Goal: Communication & Community: Answer question/provide support

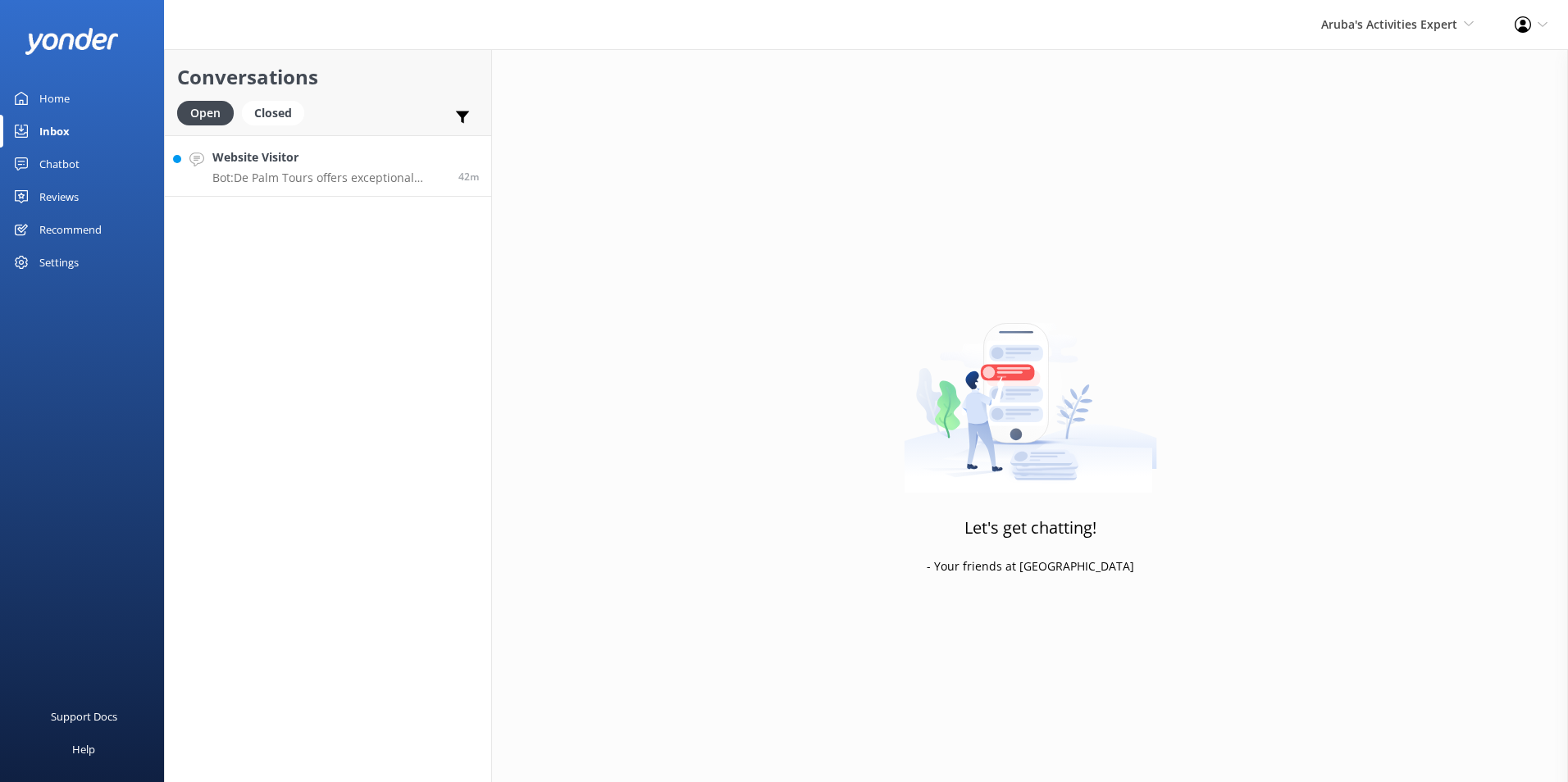
click at [327, 161] on h4 "Website Visitor" at bounding box center [329, 158] width 234 height 18
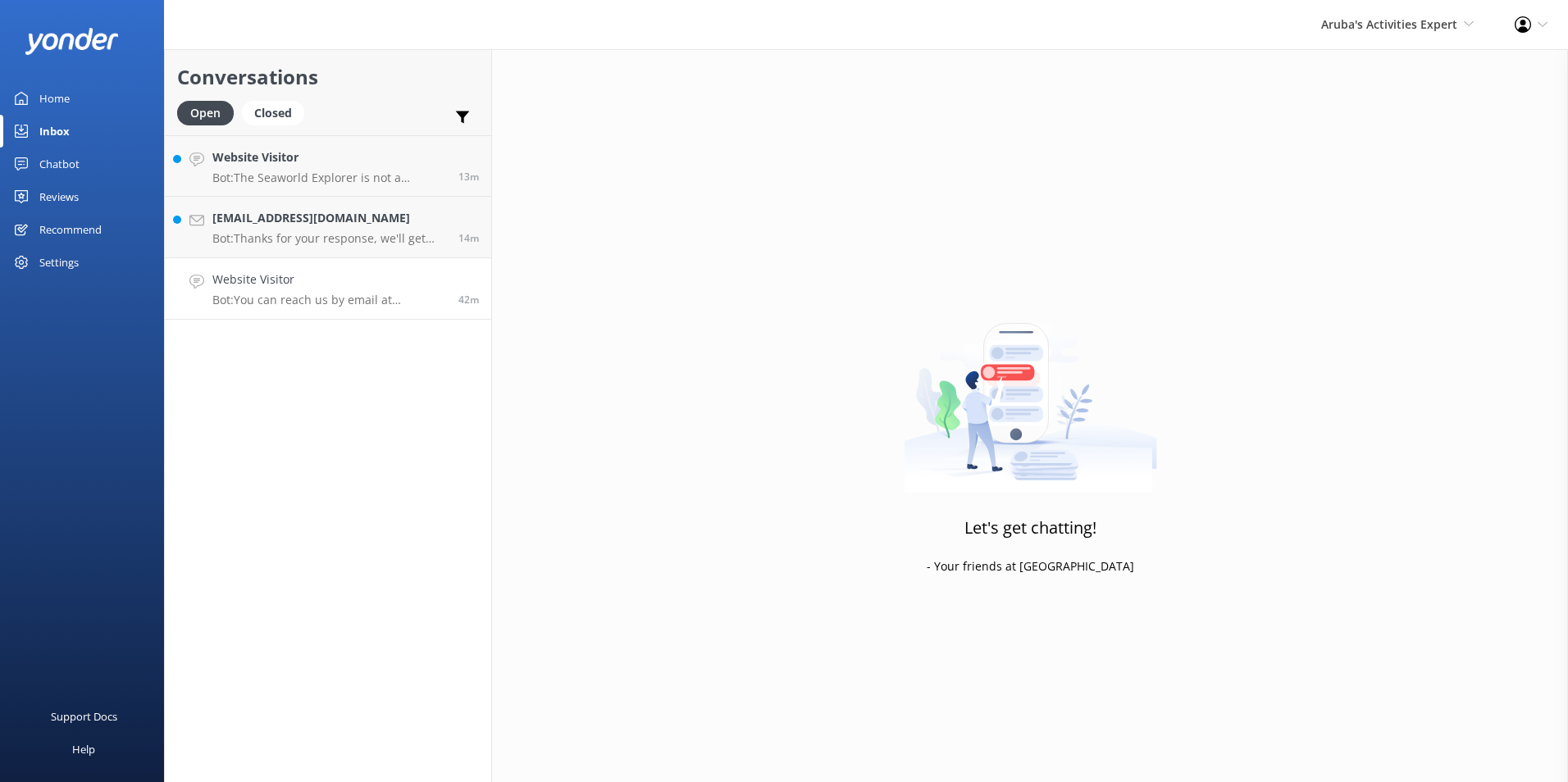
click at [324, 297] on p "Bot: You can reach us by email at contact@depalm.com. If you need to contact th…" at bounding box center [329, 300] width 234 height 15
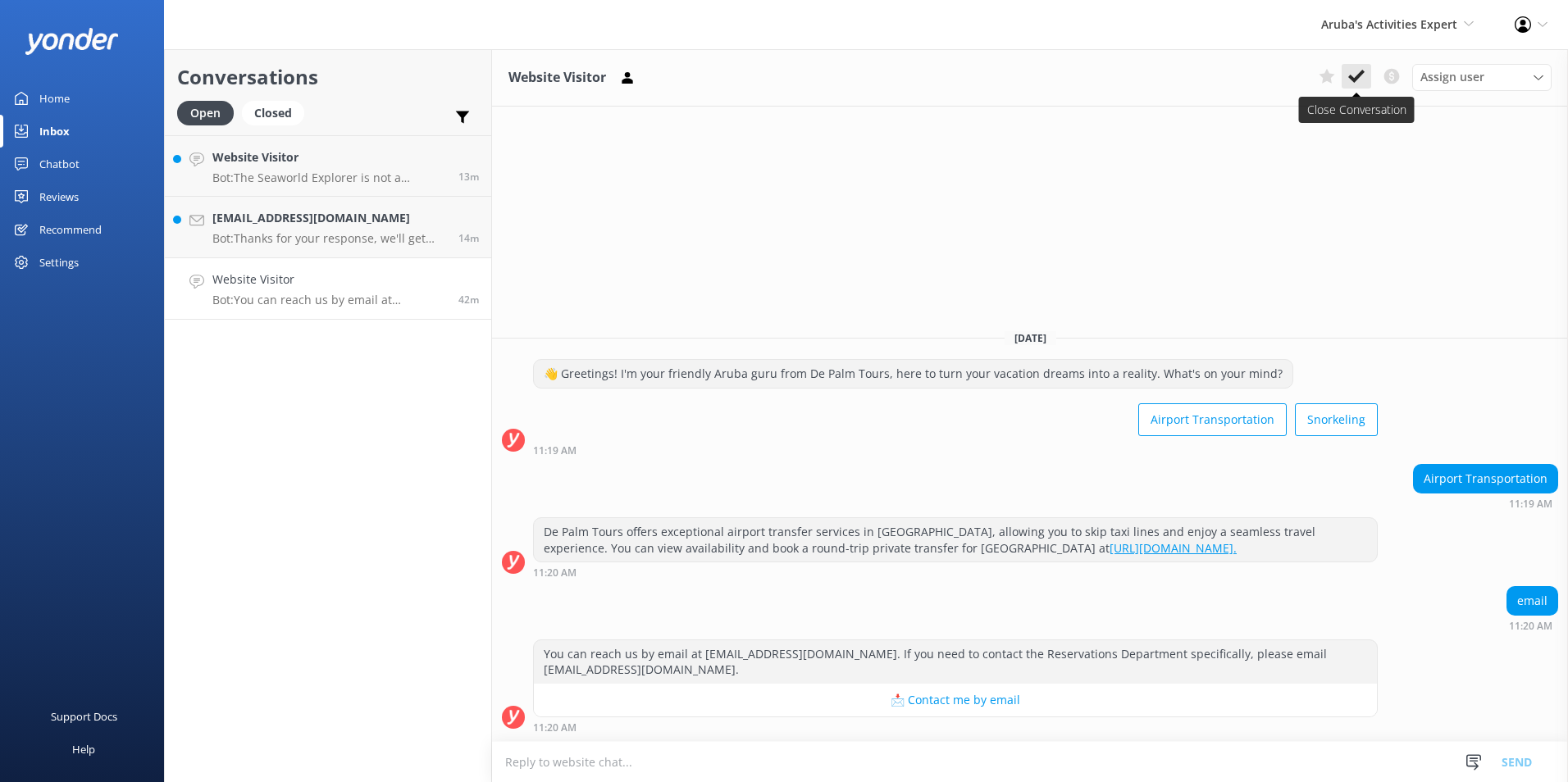
click at [1351, 71] on icon at bounding box center [1356, 77] width 16 height 16
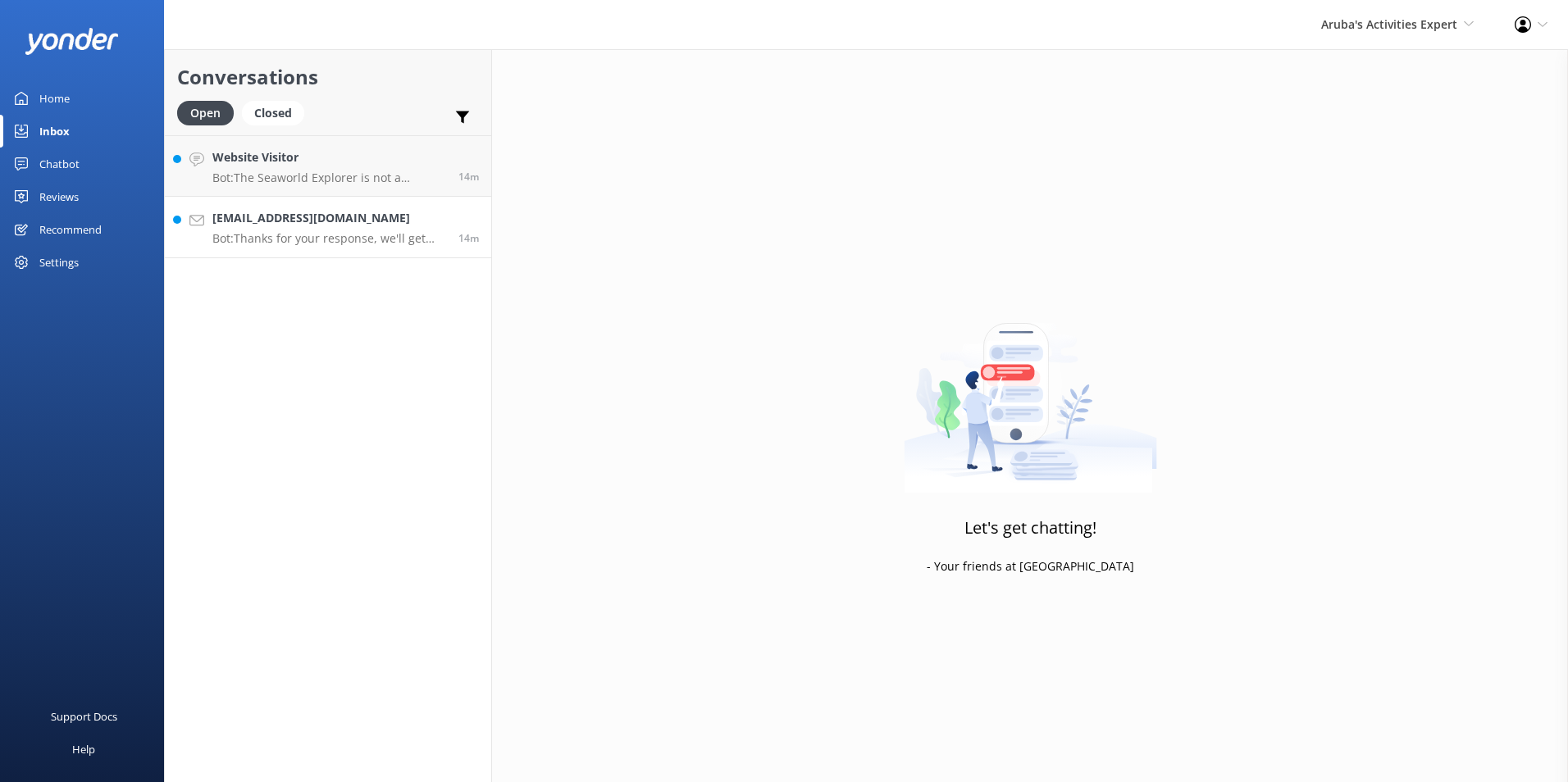
click at [329, 228] on div "rfernandes.sur@gmail.com Bot: Thanks for your response, we'll get back to you a…" at bounding box center [329, 227] width 234 height 36
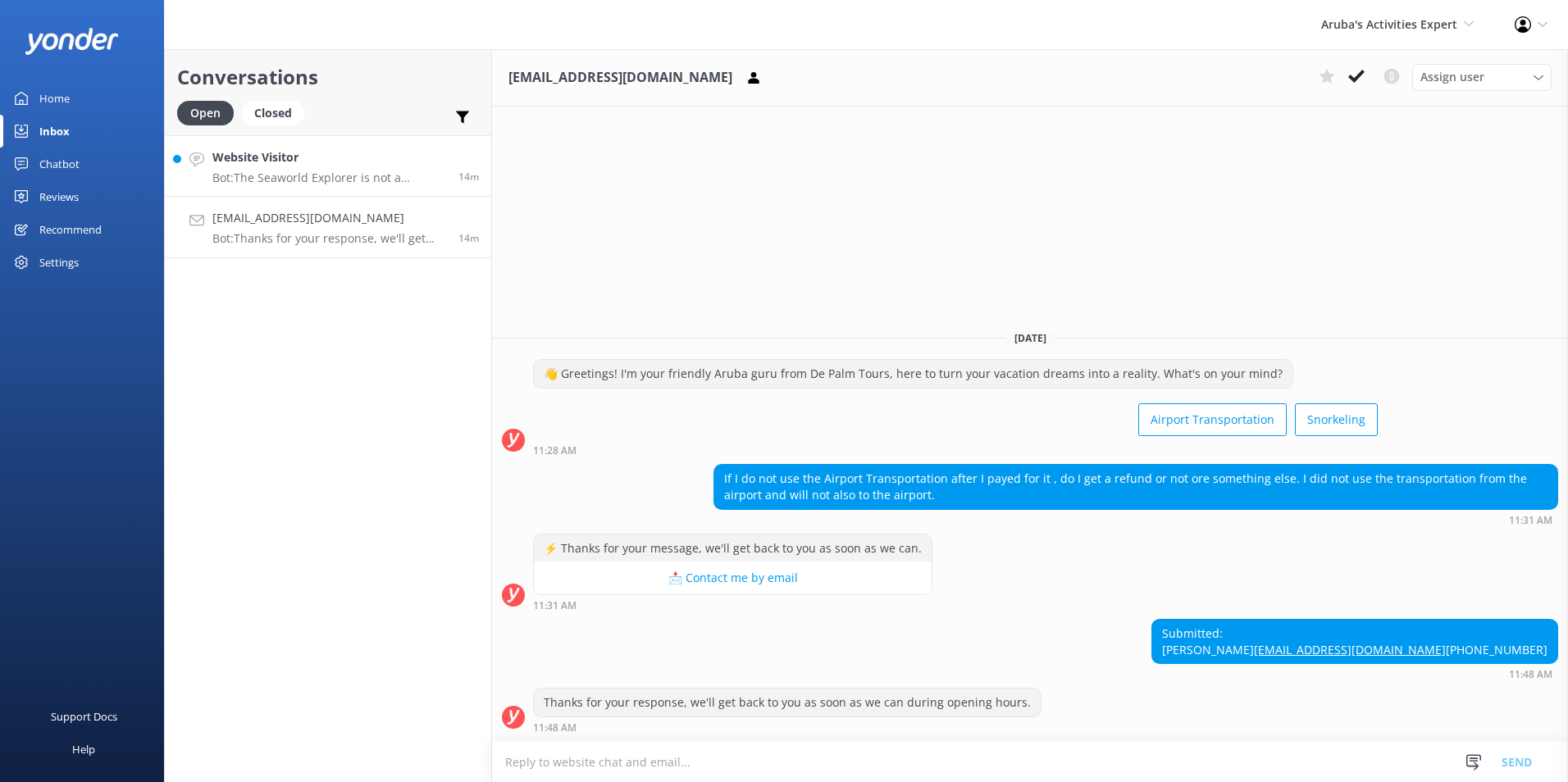
click at [327, 156] on h4 "Website Visitor" at bounding box center [329, 158] width 234 height 18
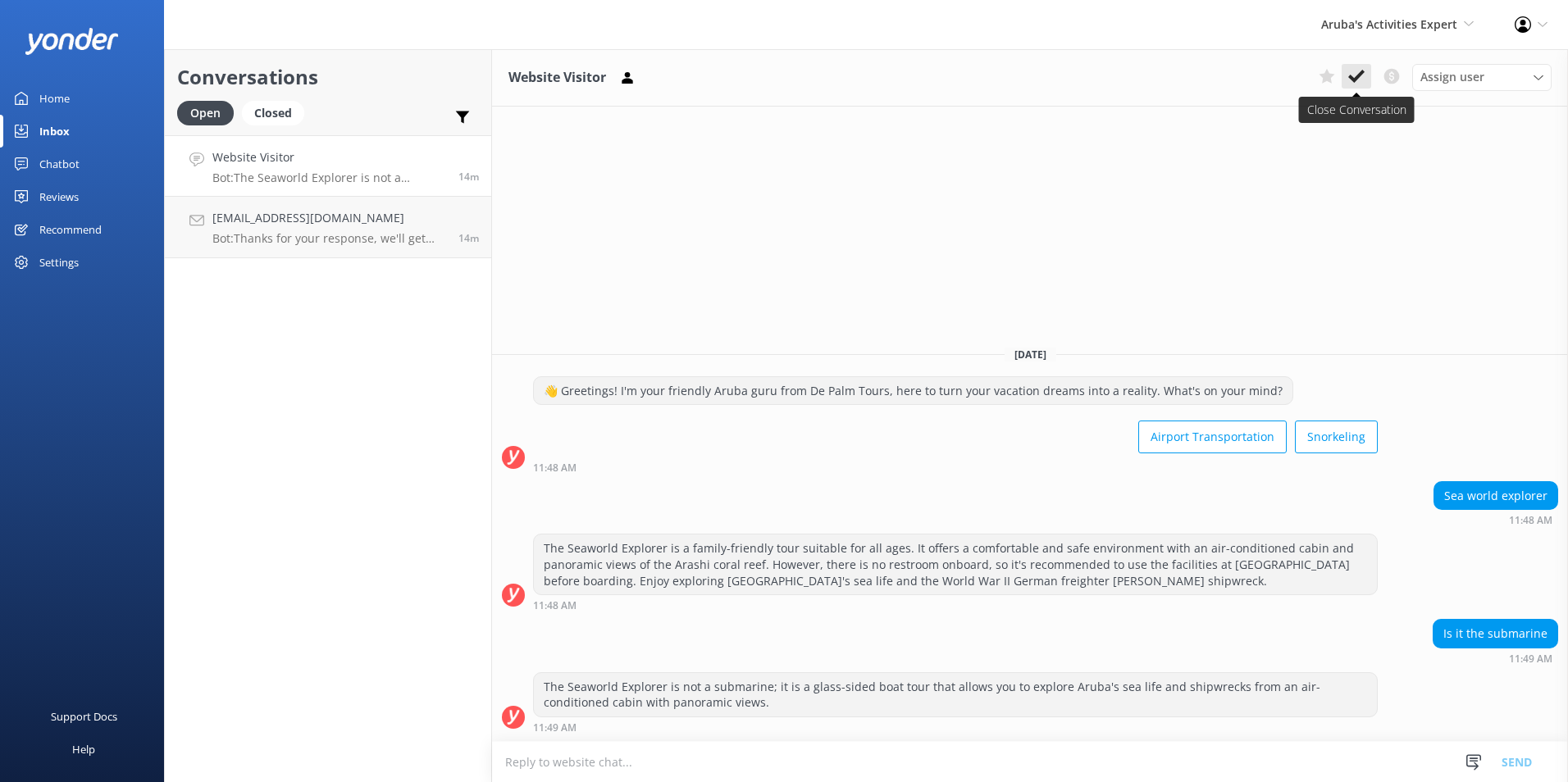
click at [1354, 77] on icon at bounding box center [1356, 77] width 16 height 16
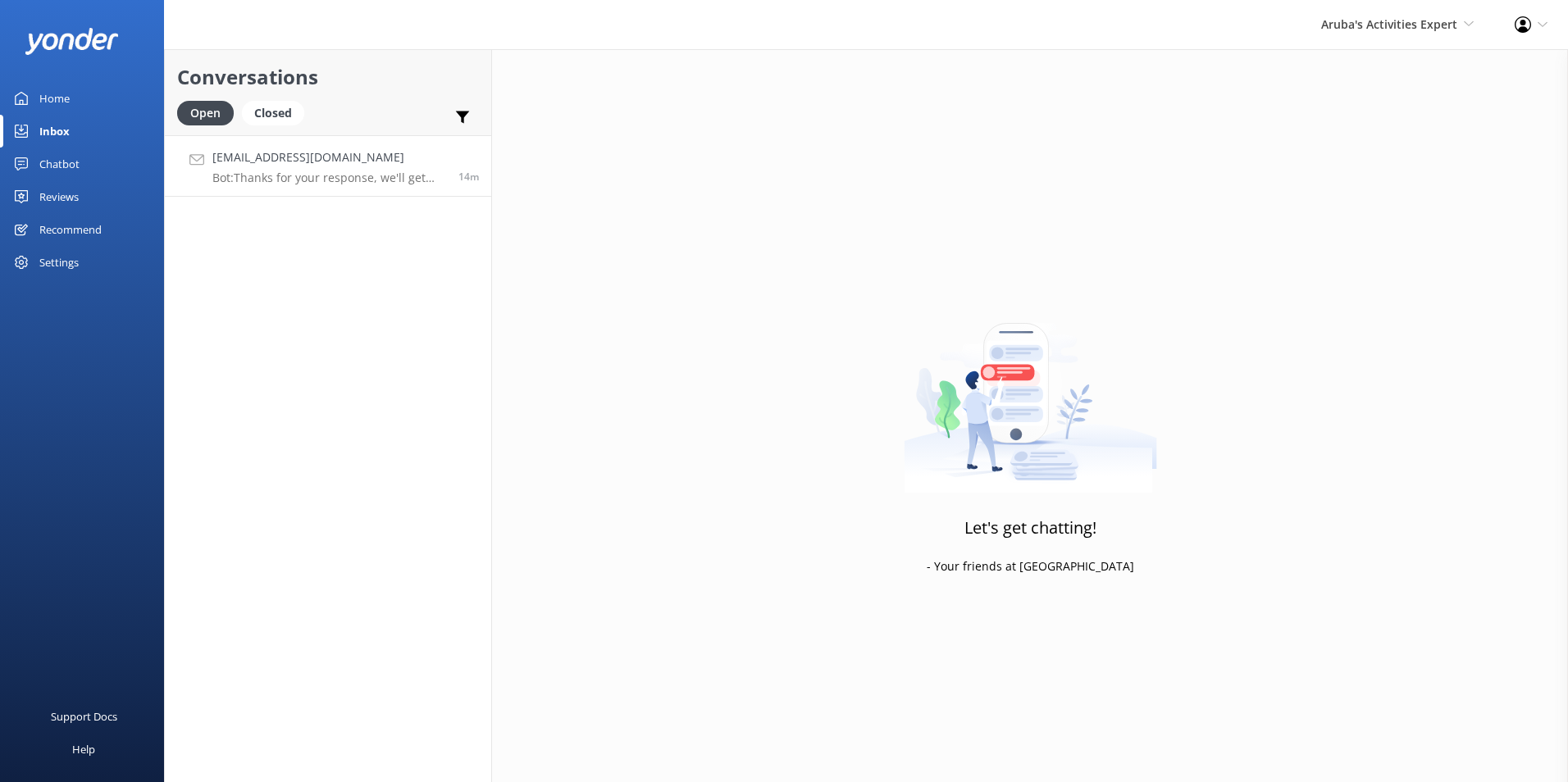
click at [319, 190] on link "rfernandes.sur@gmail.com Bot: Thanks for your response, we'll get back to you a…" at bounding box center [329, 165] width 327 height 61
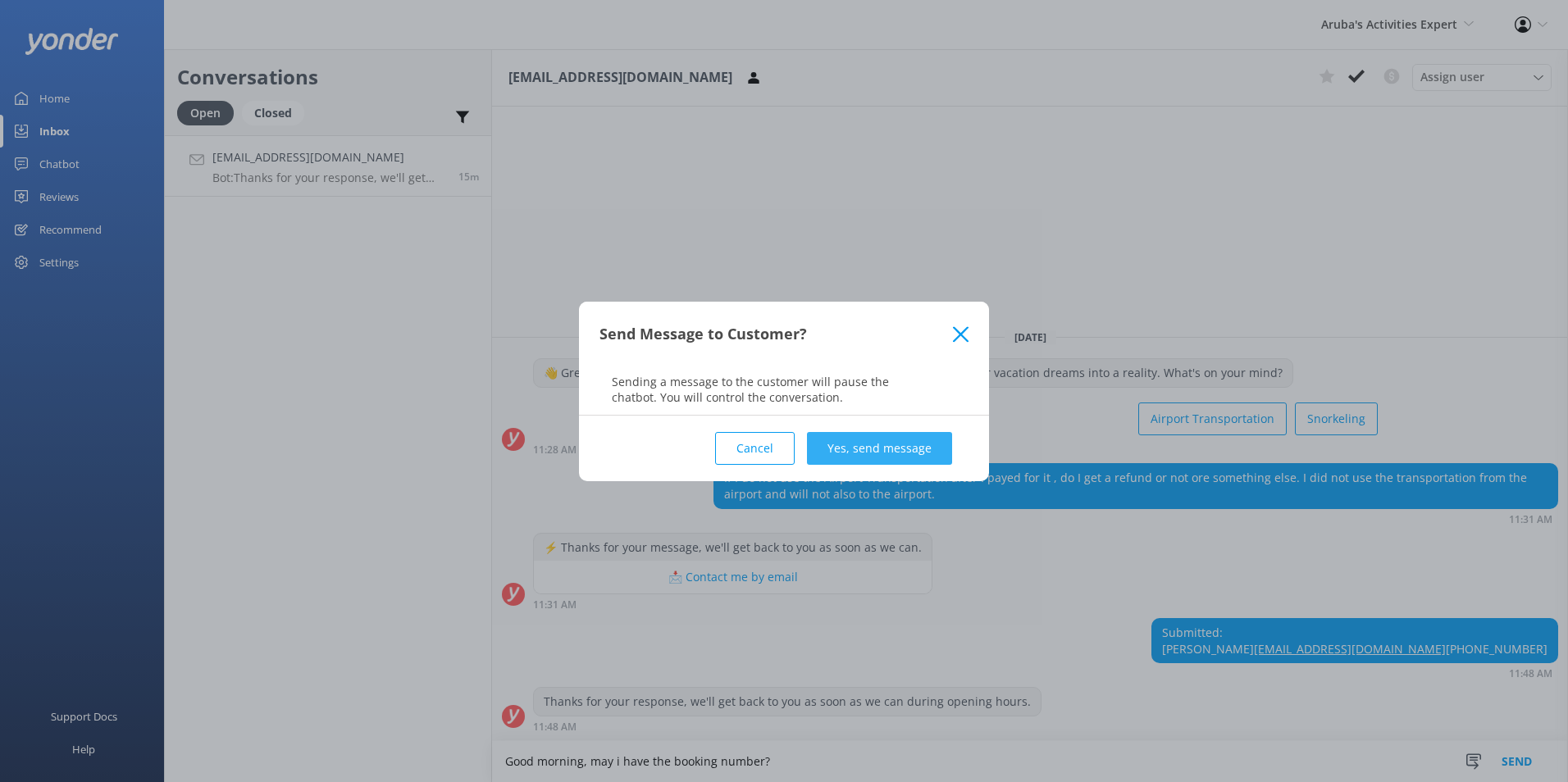
type textarea "Good morning, may i have the booking number?"
click at [897, 441] on button "Yes, send message" at bounding box center [879, 448] width 145 height 33
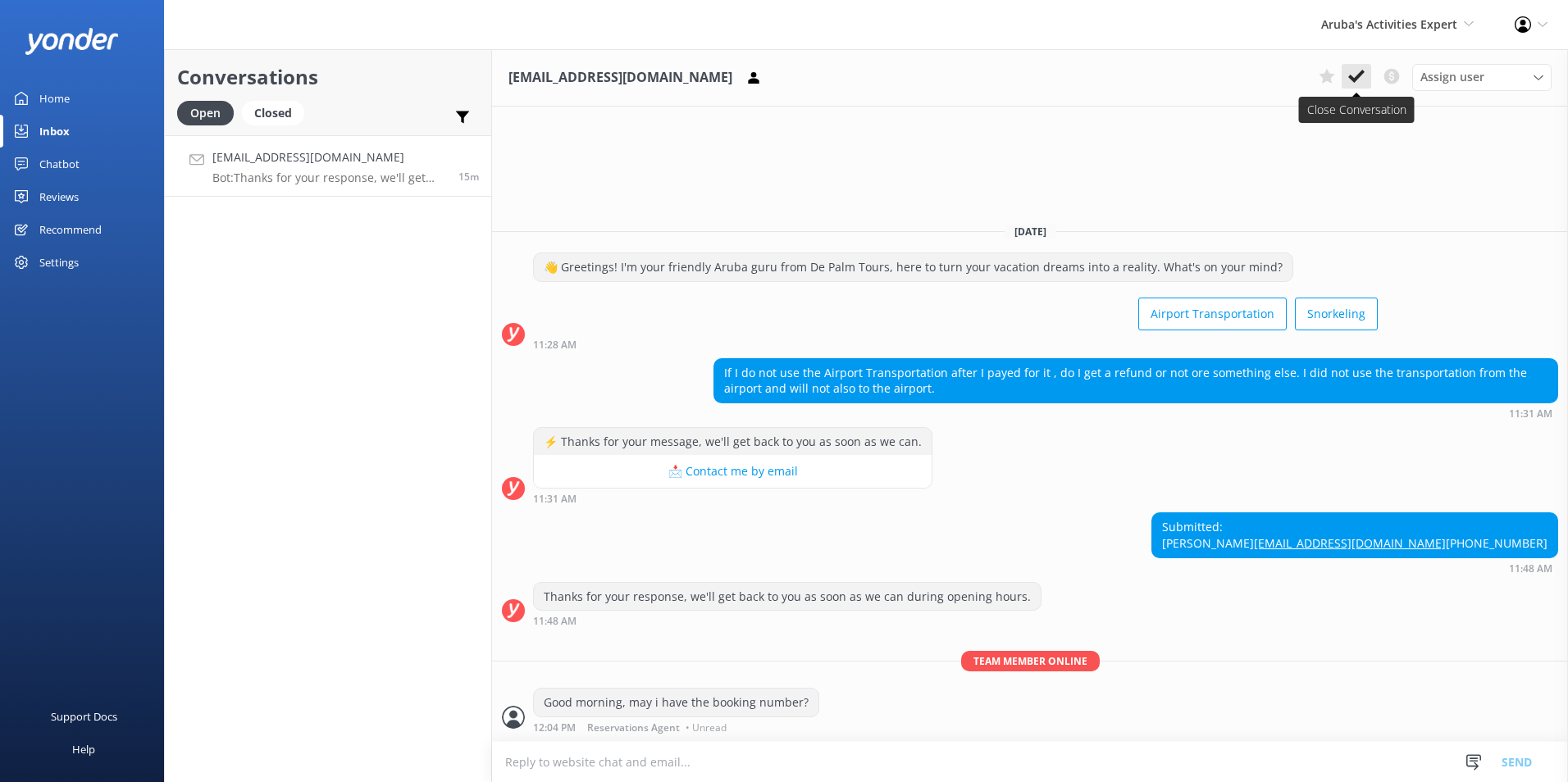
click at [1351, 77] on use at bounding box center [1356, 76] width 16 height 13
